Goal: Transaction & Acquisition: Purchase product/service

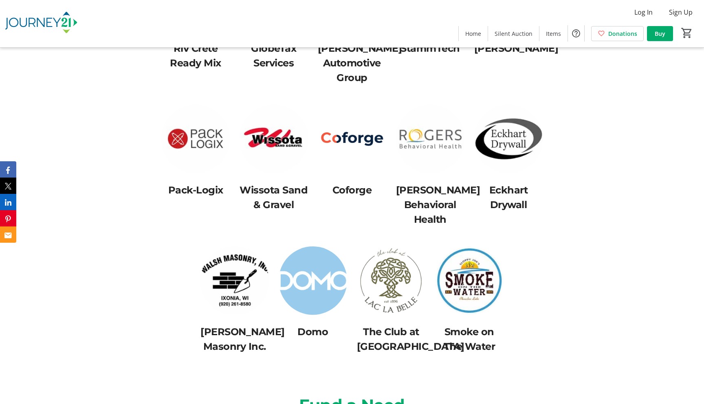
scroll to position [2759, 0]
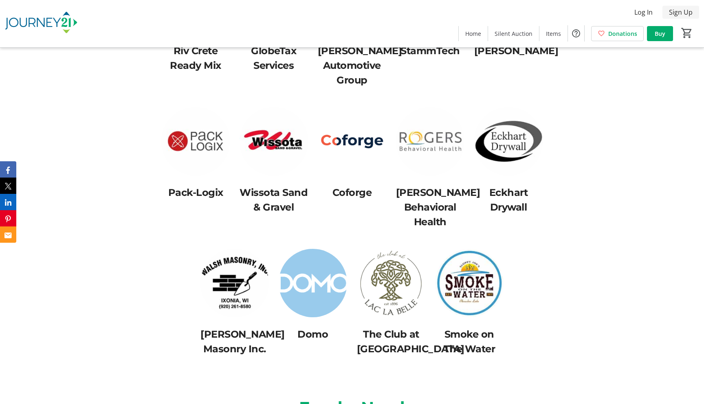
click at [684, 14] on span "Sign Up" at bounding box center [681, 12] width 24 height 10
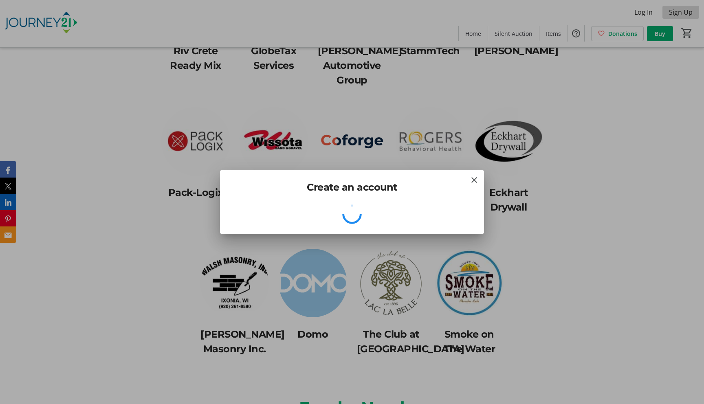
scroll to position [0, 0]
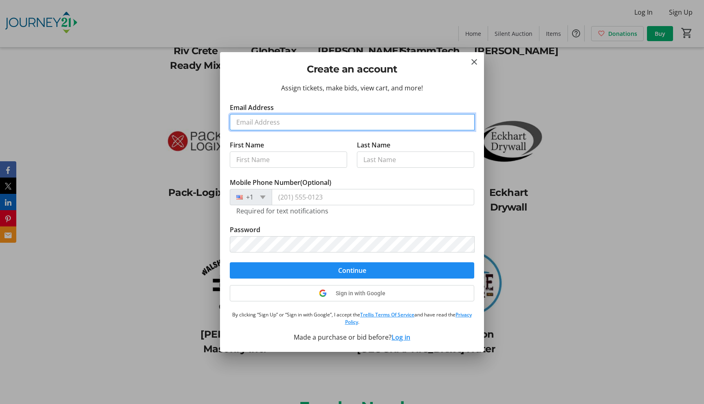
click at [305, 122] on input "Email Address" at bounding box center [352, 122] width 245 height 16
type input "[PERSON_NAME][EMAIL_ADDRESS][PERSON_NAME][DOMAIN_NAME]"
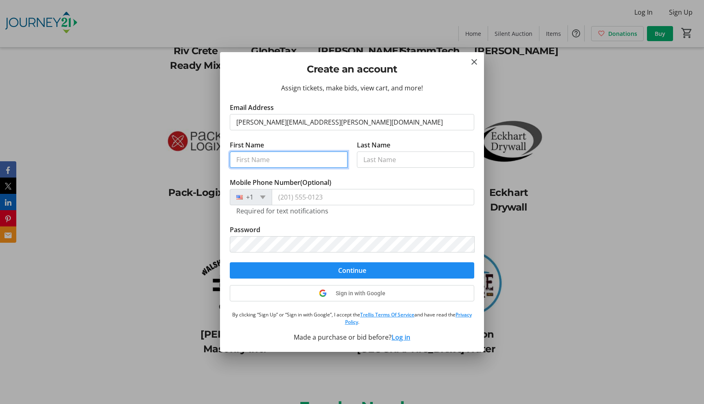
click at [283, 157] on input "First Name" at bounding box center [289, 159] width 118 height 16
type input "[PERSON_NAME]"
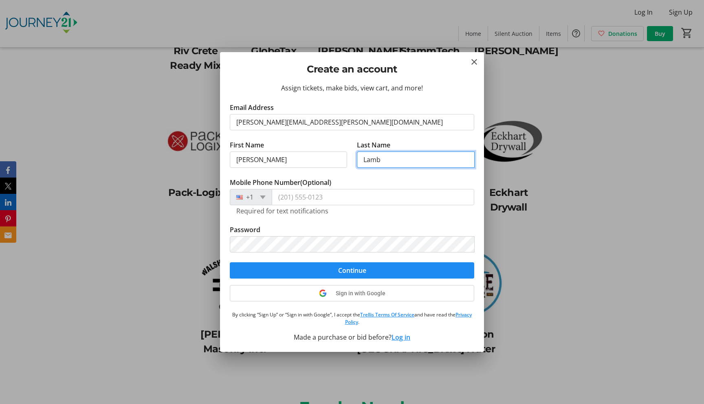
type input "Lamb"
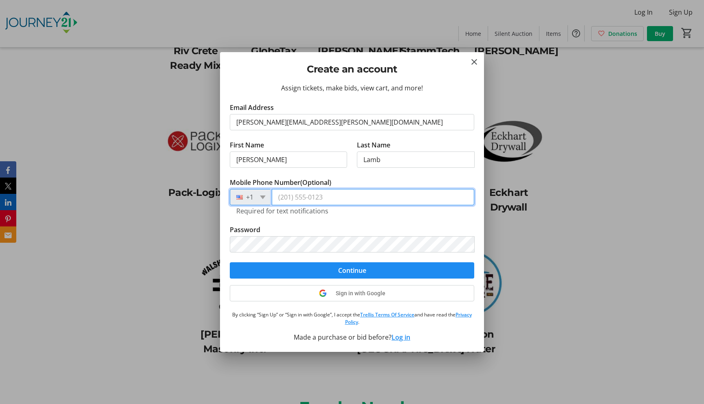
click at [293, 199] on input "Mobile Phone Number (Optional)" at bounding box center [373, 197] width 202 height 16
type input "[PHONE_NUMBER]"
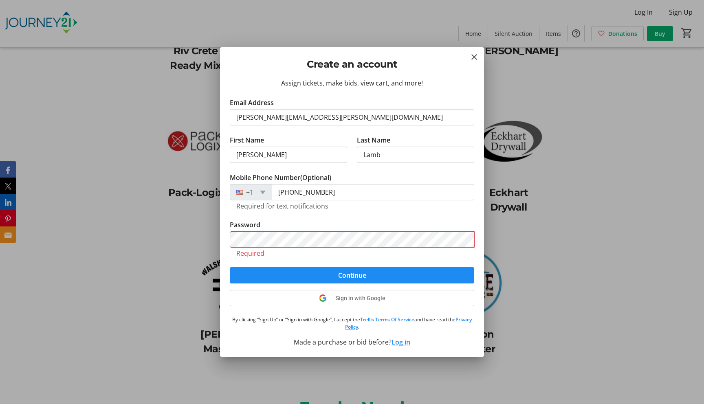
click at [443, 222] on form "Email Address [PERSON_NAME][EMAIL_ADDRESS][PERSON_NAME][DOMAIN_NAME] First Name…" at bounding box center [352, 191] width 244 height 186
click at [474, 231] on div at bounding box center [474, 231] width 0 height 0
click at [262, 260] on tr-form-field "Password Required" at bounding box center [352, 243] width 244 height 47
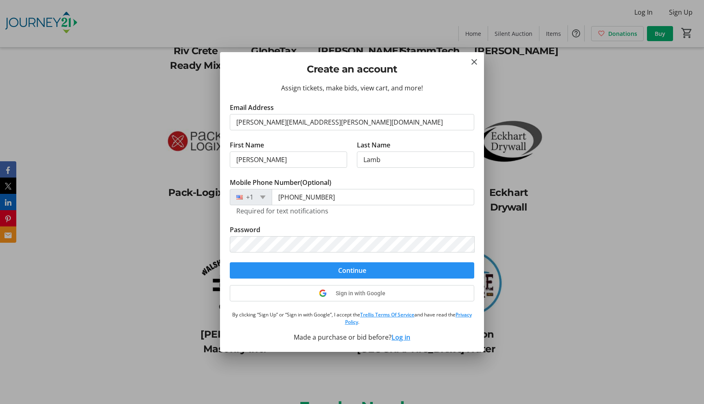
click at [349, 270] on span "Continue" at bounding box center [352, 270] width 28 height 10
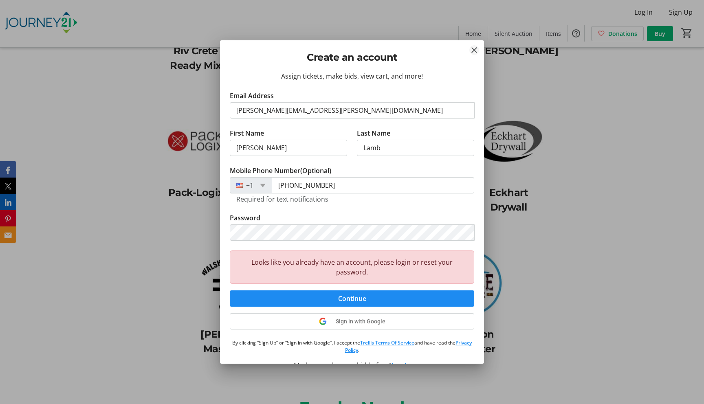
click at [474, 50] on mat-icon "Close" at bounding box center [474, 50] width 10 height 10
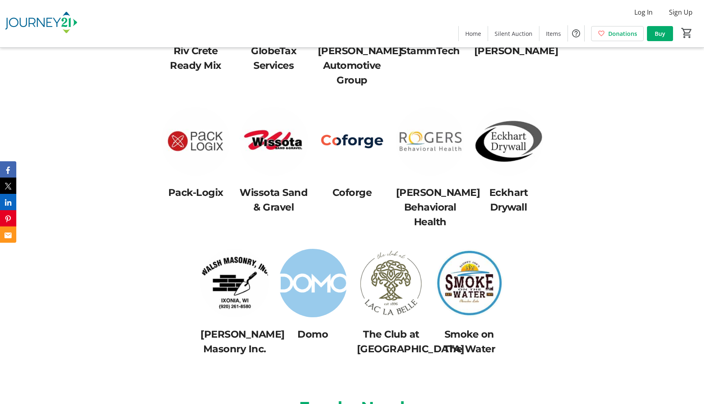
scroll to position [2759, 0]
click at [638, 13] on span "Log In" at bounding box center [643, 12] width 18 height 10
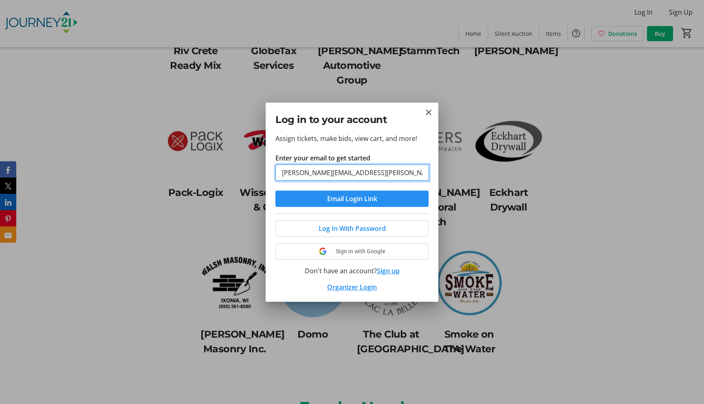
type input "[PERSON_NAME][EMAIL_ADDRESS][PERSON_NAME][DOMAIN_NAME]"
click at [351, 197] on span "Email Login Link" at bounding box center [352, 199] width 50 height 10
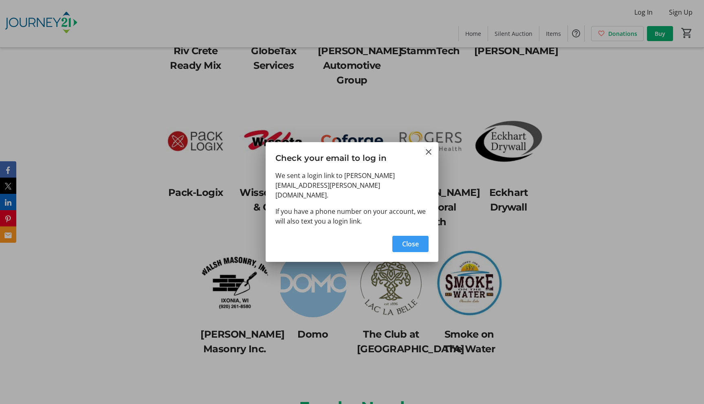
click at [415, 239] on span "Close" at bounding box center [410, 244] width 17 height 10
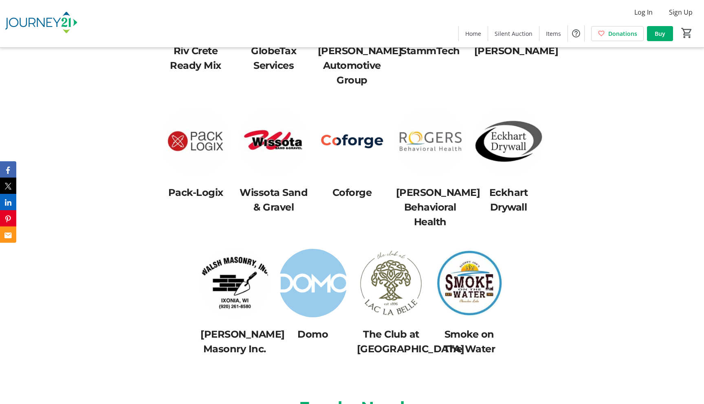
scroll to position [2759, 0]
click at [318, 274] on img at bounding box center [313, 283] width 68 height 68
click at [489, 259] on img at bounding box center [469, 283] width 68 height 68
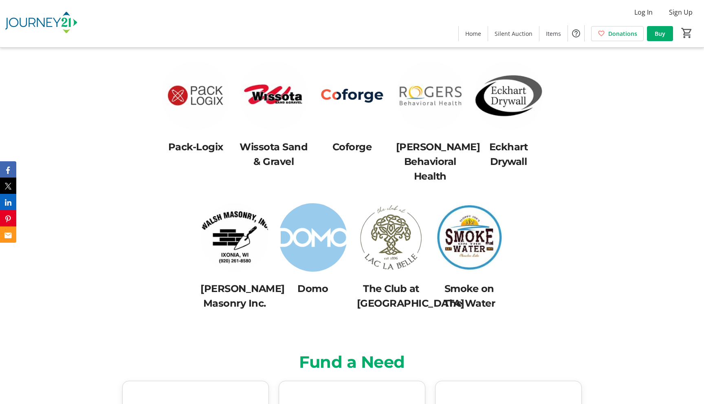
scroll to position [2803, 0]
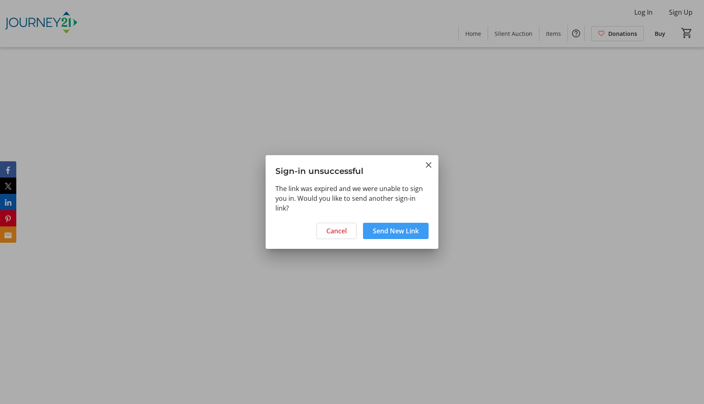
click at [389, 230] on span "Send New Link" at bounding box center [396, 231] width 46 height 10
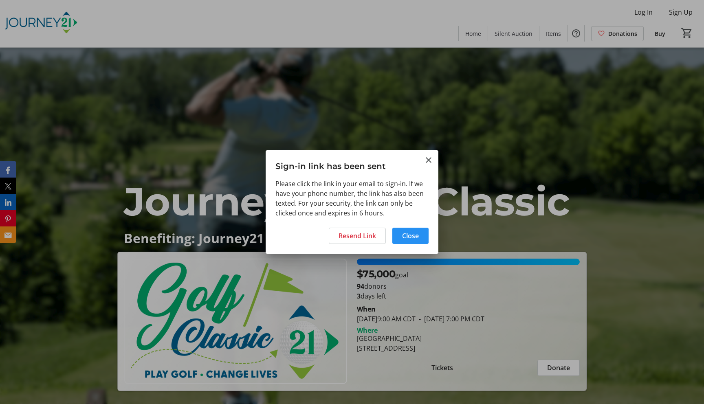
click at [412, 237] on span "Close" at bounding box center [410, 236] width 17 height 10
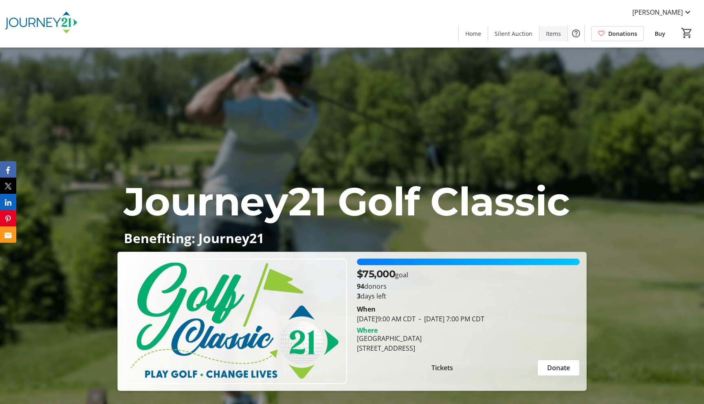
click at [550, 32] on span "Items" at bounding box center [553, 33] width 15 height 9
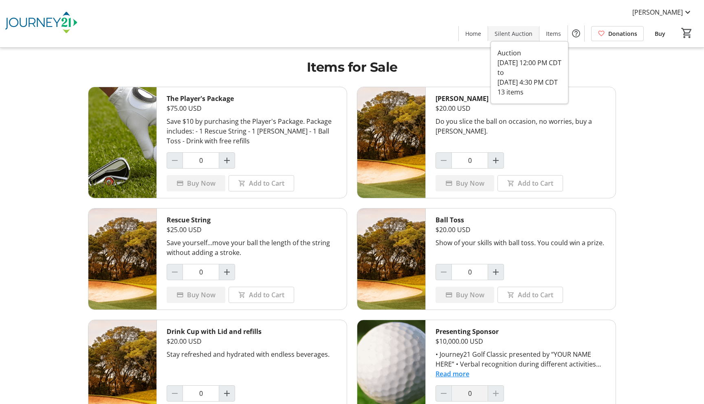
click at [513, 28] on span at bounding box center [513, 34] width 51 height 20
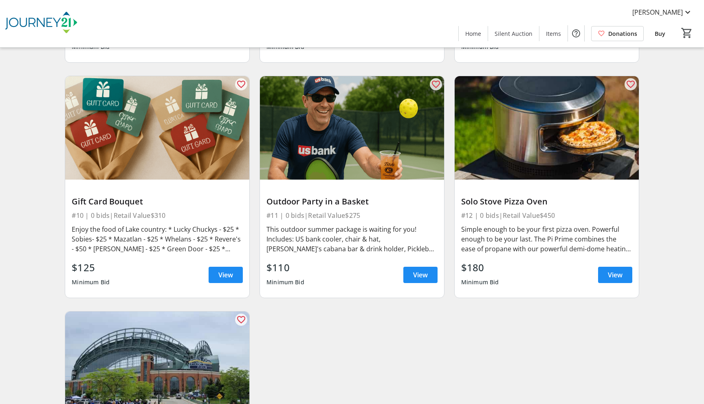
scroll to position [779, 0]
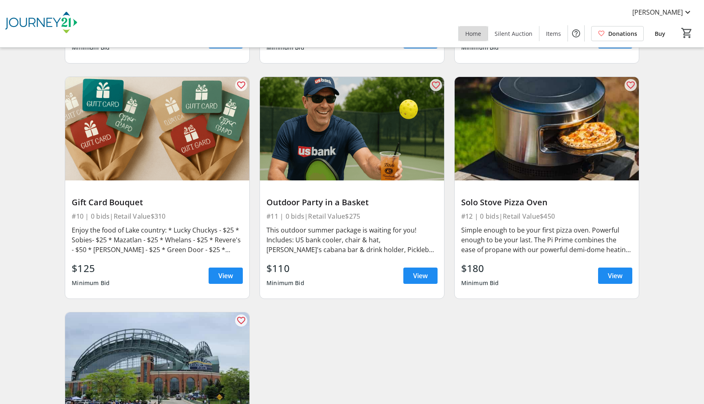
click at [483, 35] on span at bounding box center [472, 34] width 29 height 20
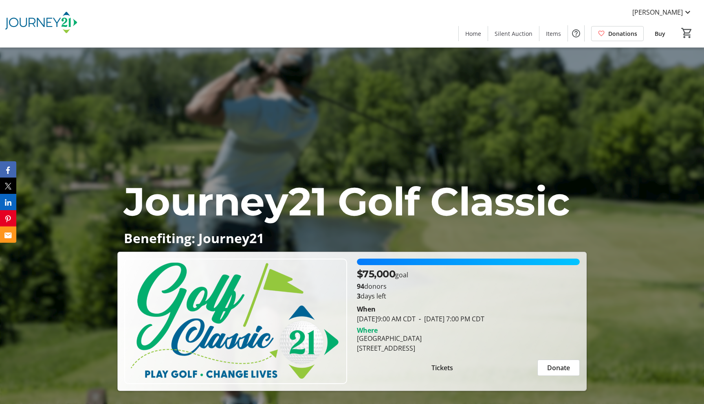
click at [659, 31] on span "Buy" at bounding box center [659, 33] width 11 height 9
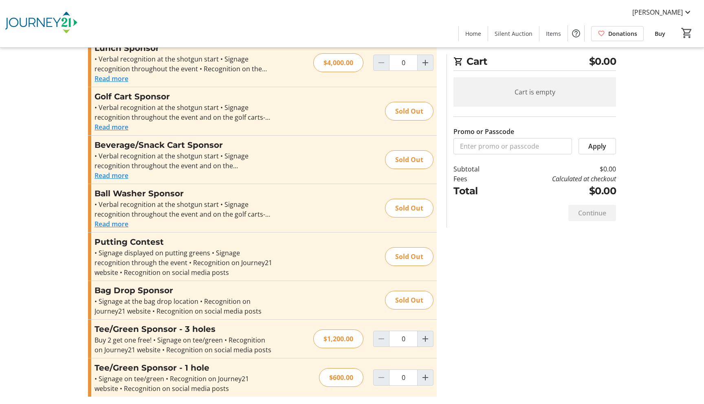
scroll to position [392, 0]
